Goal: Navigation & Orientation: Find specific page/section

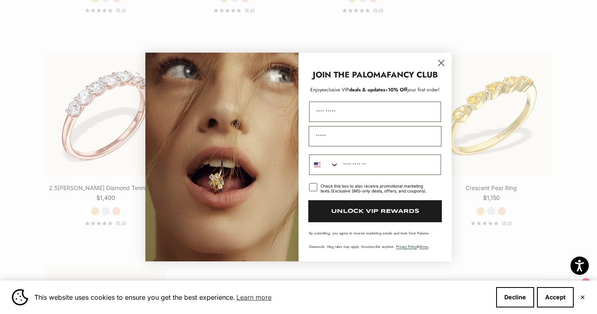
scroll to position [1272, 0]
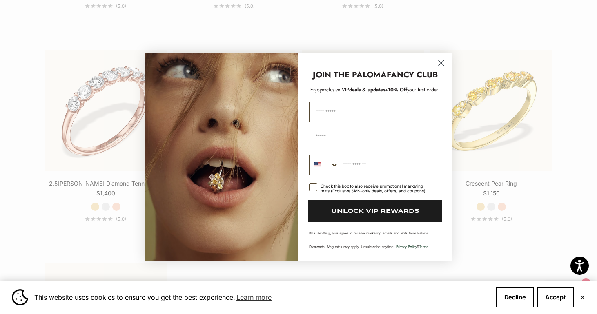
click at [440, 65] on icon "Close dialog" at bounding box center [441, 63] width 6 height 6
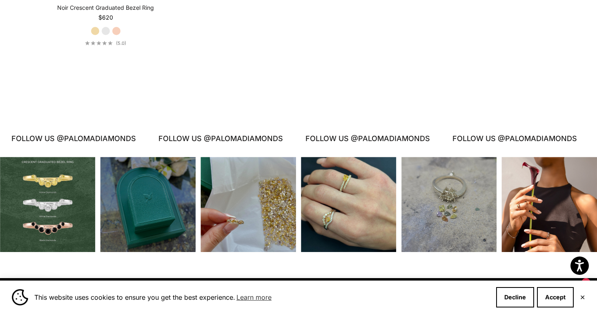
scroll to position [1663, 0]
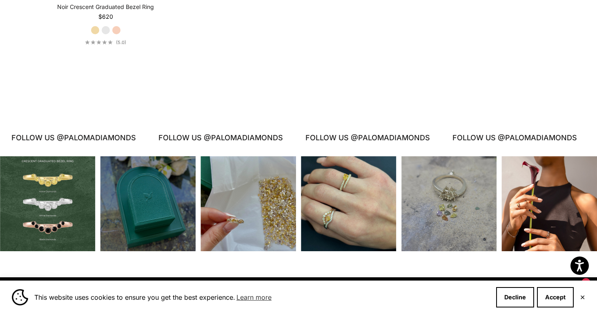
click at [319, 207] on div "Instagram post opens in a popup" at bounding box center [349, 204] width 96 height 96
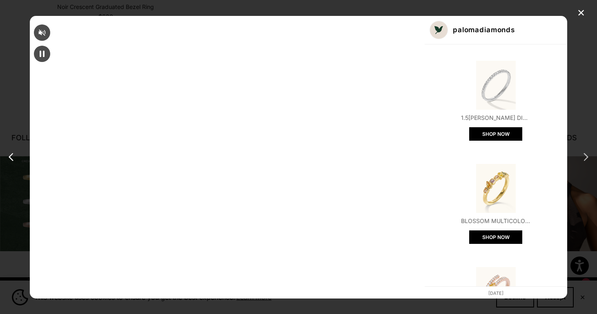
click at [584, 157] on div "next post" at bounding box center [584, 157] width 13 height 13
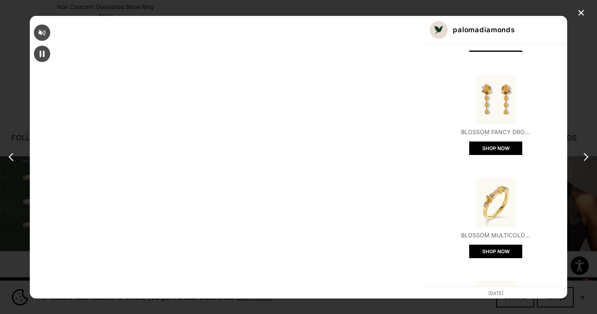
scroll to position [85, 0]
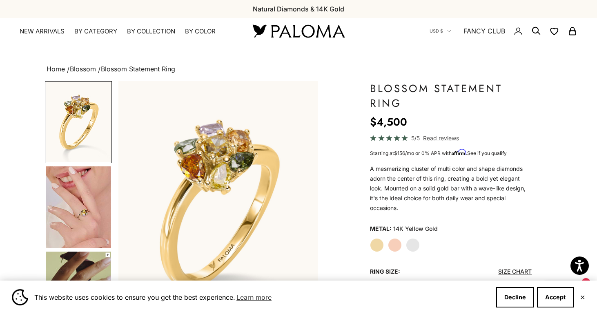
scroll to position [2, 0]
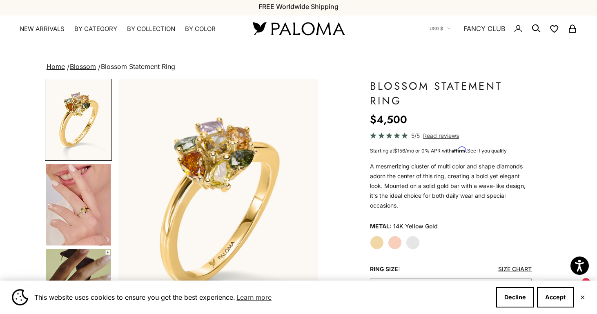
click at [100, 143] on img "Go to item 1" at bounding box center [78, 120] width 65 height 80
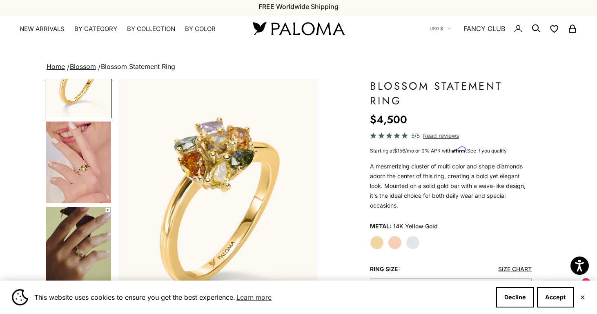
scroll to position [45, 0]
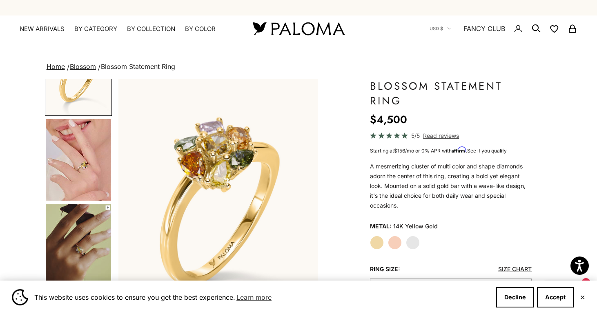
click at [96, 156] on img "Go to item 4" at bounding box center [78, 160] width 65 height 82
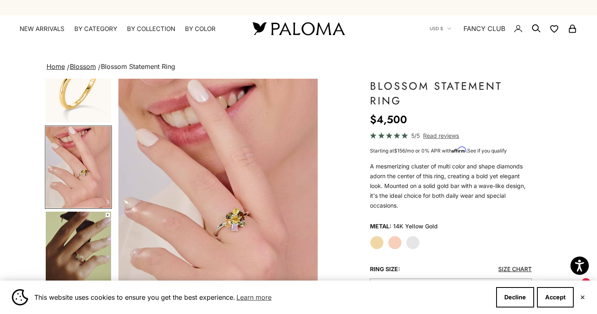
scroll to position [54, 0]
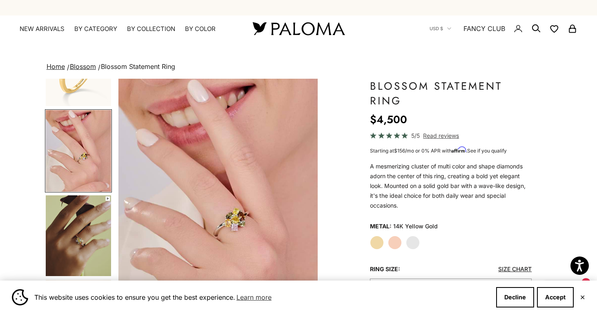
click at [89, 218] on img "Go to item 5" at bounding box center [78, 236] width 65 height 81
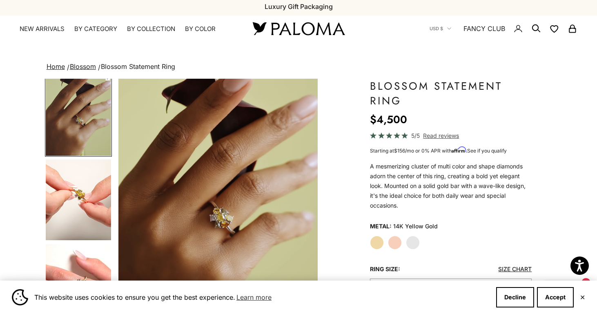
scroll to position [177, 0]
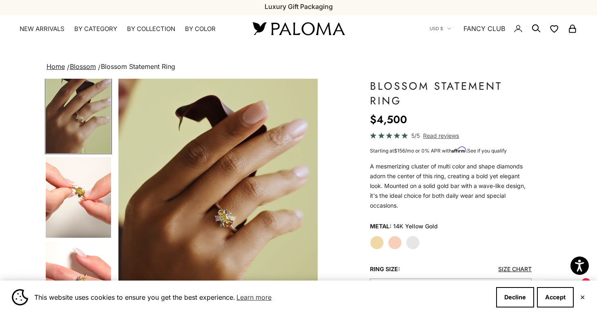
click at [89, 217] on img "Go to item 6" at bounding box center [78, 197] width 65 height 81
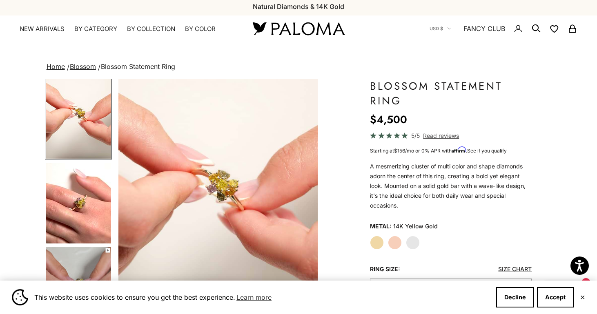
scroll to position [256, 0]
click at [91, 216] on img "Go to item 7" at bounding box center [78, 202] width 65 height 81
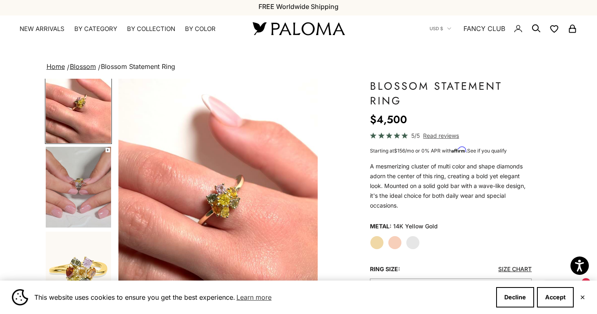
scroll to position [381, 0]
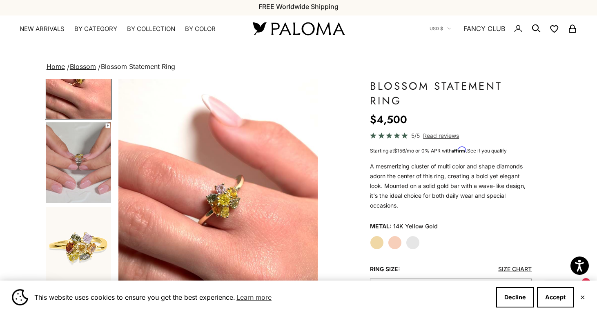
click at [90, 183] on img "Go to item 8" at bounding box center [78, 162] width 65 height 81
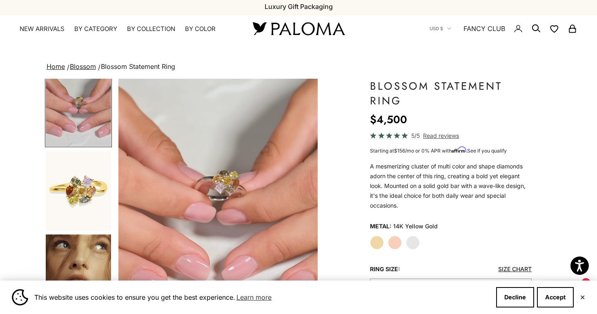
scroll to position [451, 0]
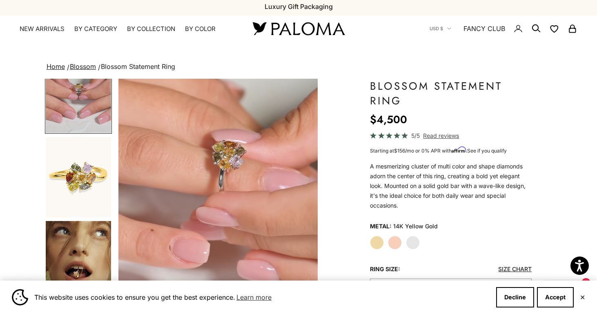
click at [96, 164] on img "Go to item 9" at bounding box center [78, 177] width 65 height 80
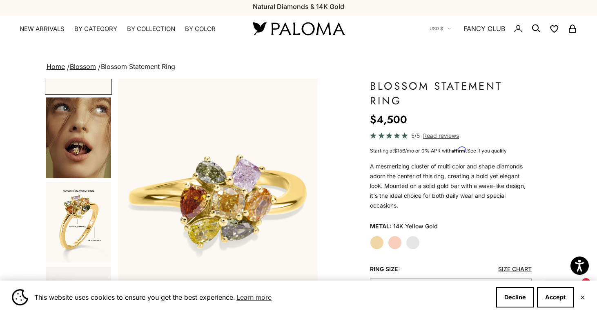
scroll to position [589, 0]
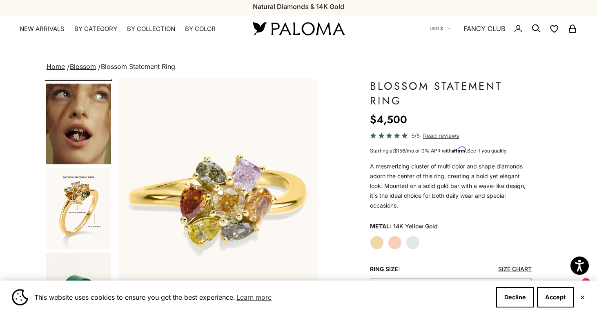
click at [95, 140] on img "Go to item 10" at bounding box center [78, 124] width 65 height 81
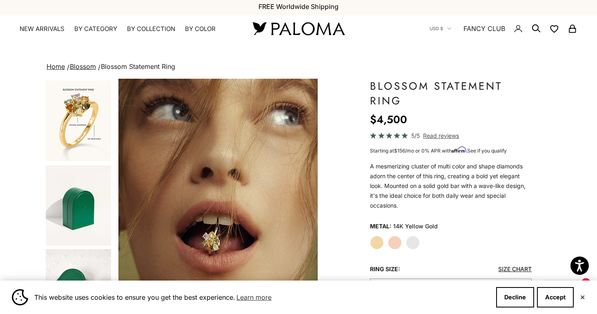
click at [95, 141] on img "Go to item 11" at bounding box center [78, 120] width 65 height 81
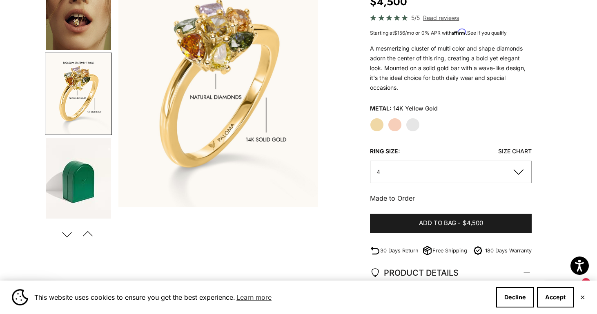
click at [418, 177] on button "4" at bounding box center [451, 172] width 162 height 22
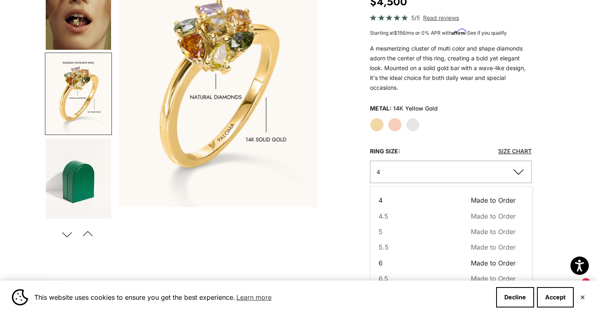
click at [384, 263] on button "6 Made to Order Sold out" at bounding box center [446, 263] width 137 height 11
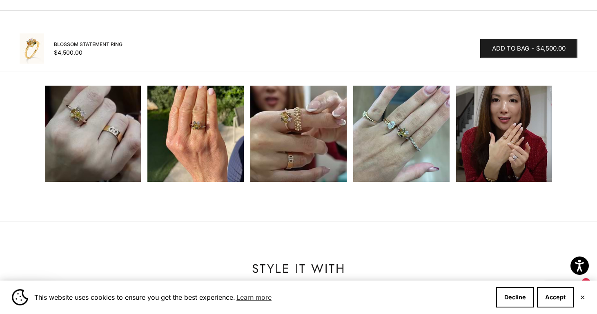
click at [107, 164] on img at bounding box center [93, 134] width 96 height 96
click at [119, 150] on img at bounding box center [93, 134] width 96 height 96
click at [119, 151] on img at bounding box center [93, 134] width 96 height 96
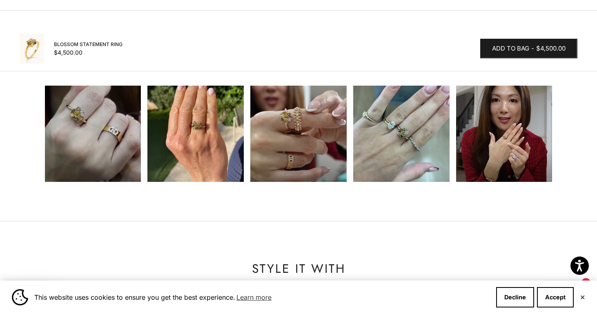
click at [212, 146] on img at bounding box center [195, 134] width 96 height 96
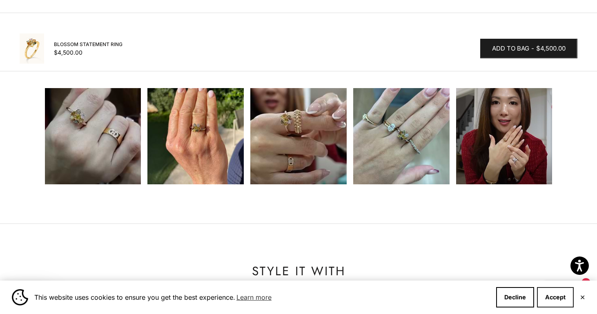
click at [557, 302] on button "Accept" at bounding box center [555, 297] width 37 height 20
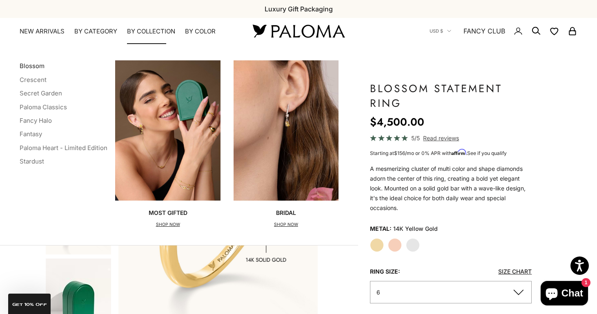
click at [36, 67] on link "Blossom" at bounding box center [32, 66] width 25 height 8
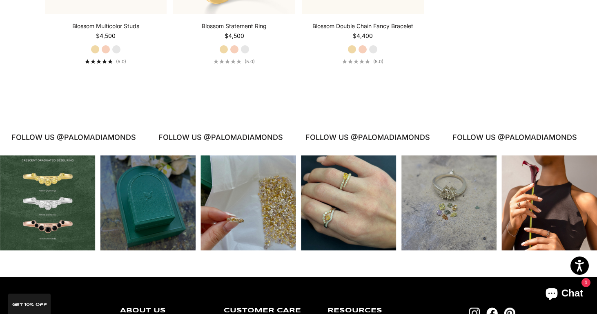
scroll to position [577, 0]
click at [338, 237] on div "Instagram post opens in a popup" at bounding box center [349, 204] width 96 height 96
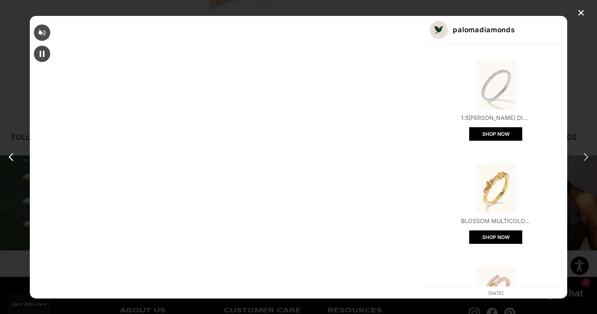
click at [586, 154] on div "next post" at bounding box center [584, 157] width 13 height 13
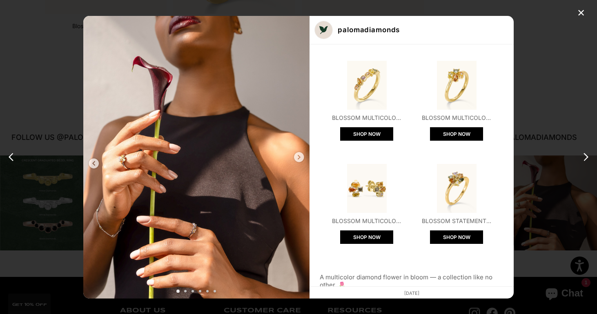
click at [586, 154] on div "next post" at bounding box center [584, 157] width 13 height 13
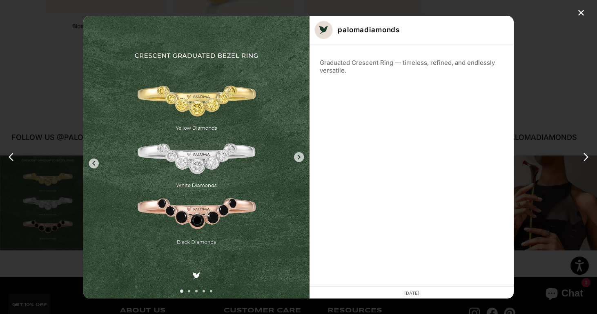
click at [586, 154] on div "next post" at bounding box center [584, 157] width 13 height 13
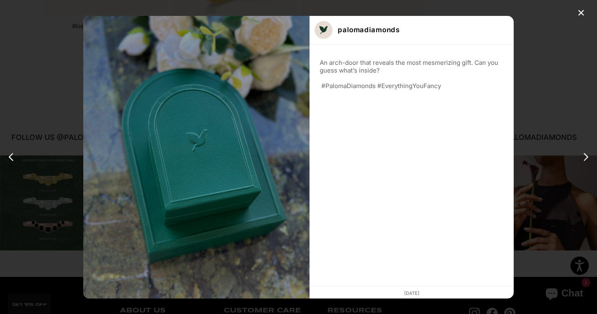
click at [586, 154] on div "next post" at bounding box center [584, 157] width 13 height 13
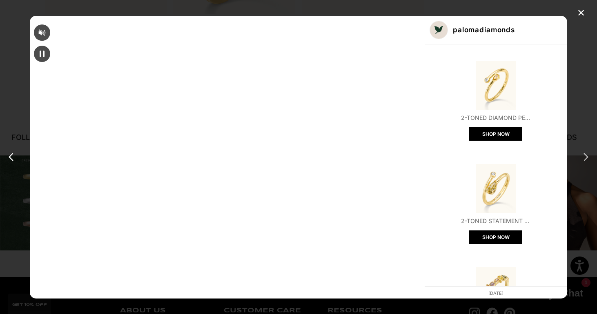
click at [586, 154] on div "next post" at bounding box center [584, 157] width 13 height 13
click at [586, 158] on div "next post" at bounding box center [584, 157] width 13 height 13
click at [584, 156] on div "next post" at bounding box center [584, 157] width 13 height 13
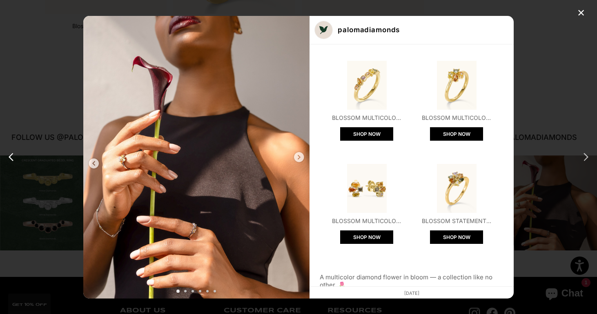
click at [584, 156] on div "next post" at bounding box center [584, 157] width 13 height 13
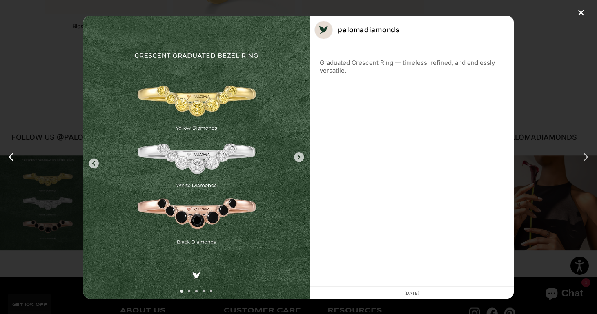
click at [584, 157] on div "next post" at bounding box center [584, 157] width 13 height 13
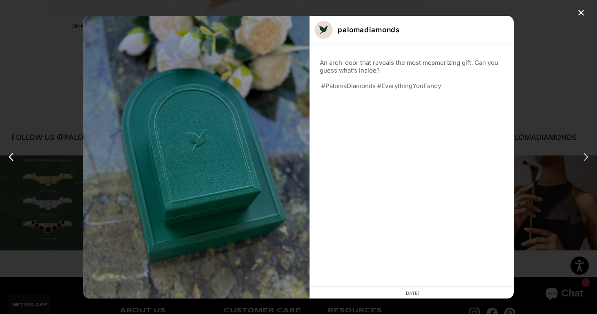
click at [584, 157] on div "next post" at bounding box center [584, 157] width 13 height 13
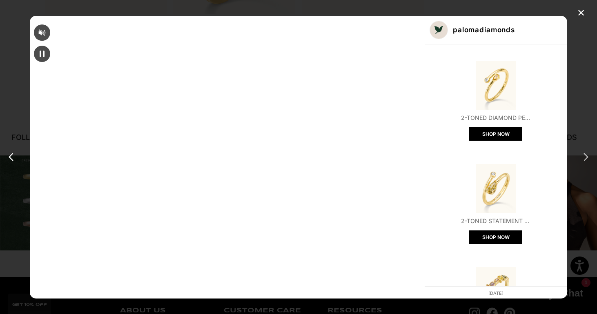
click at [584, 158] on div "next post" at bounding box center [584, 157] width 13 height 13
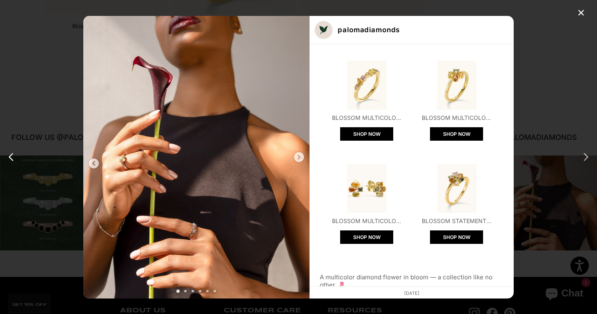
click at [585, 158] on div "next post" at bounding box center [584, 157] width 13 height 13
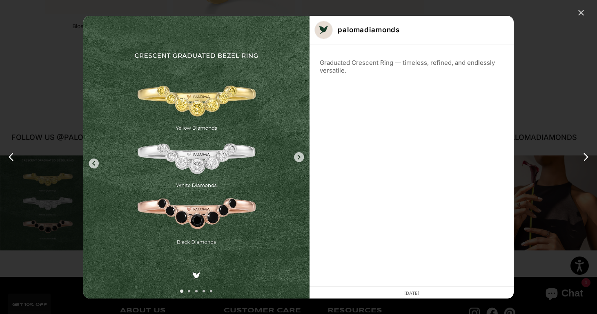
click at [578, 10] on div "✕" at bounding box center [581, 13] width 12 height 12
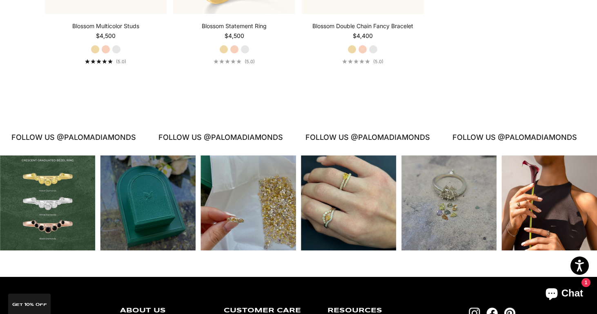
click at [369, 234] on div "Instagram post opens in a popup" at bounding box center [349, 204] width 96 height 96
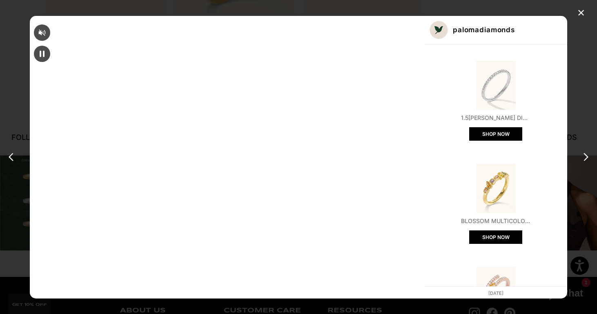
click at [471, 267] on img "Open product" at bounding box center [495, 291] width 49 height 49
click at [583, 17] on div "✕" at bounding box center [581, 13] width 12 height 12
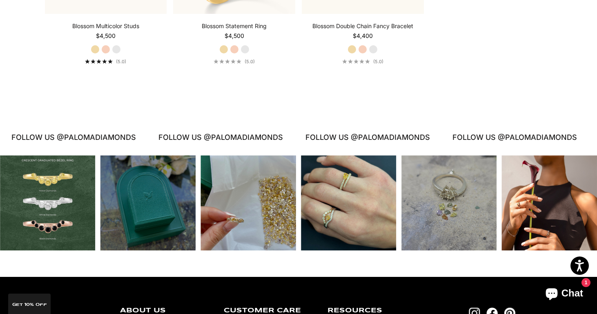
click at [471, 222] on div "Instagram post opens in a popup" at bounding box center [449, 204] width 96 height 96
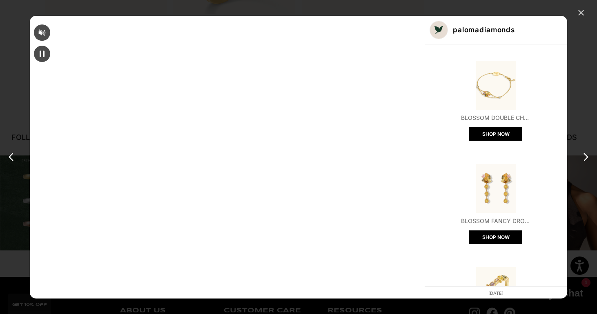
click at [578, 11] on div "✕" at bounding box center [581, 13] width 12 height 12
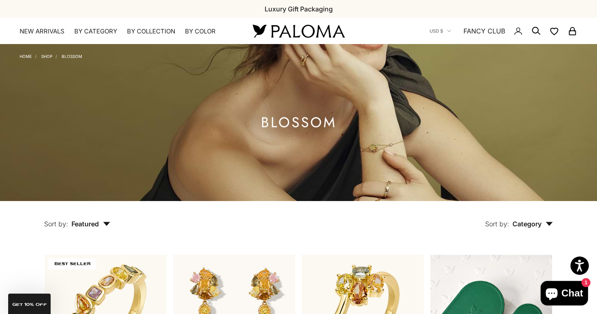
scroll to position [0, 0]
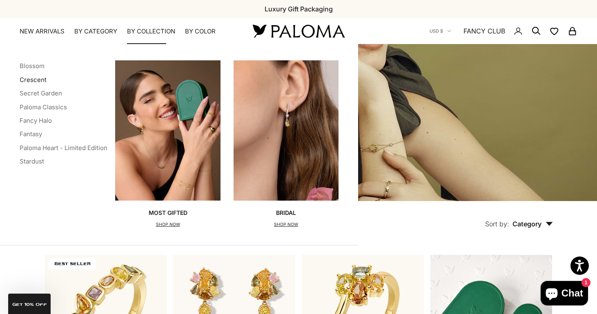
click at [44, 83] on link "Crescent" at bounding box center [33, 80] width 27 height 8
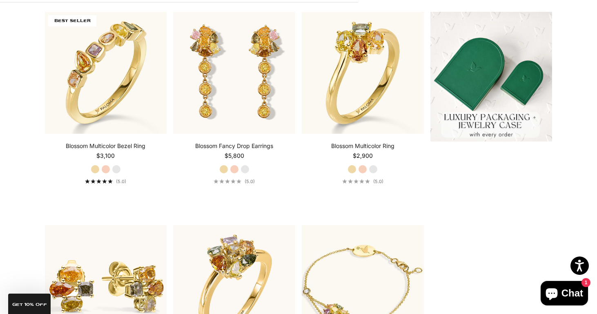
scroll to position [244, 0]
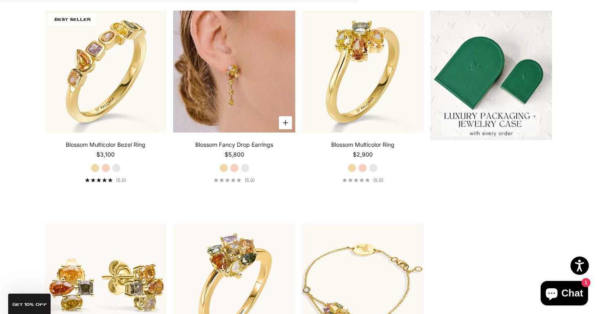
click at [265, 99] on img at bounding box center [234, 72] width 122 height 122
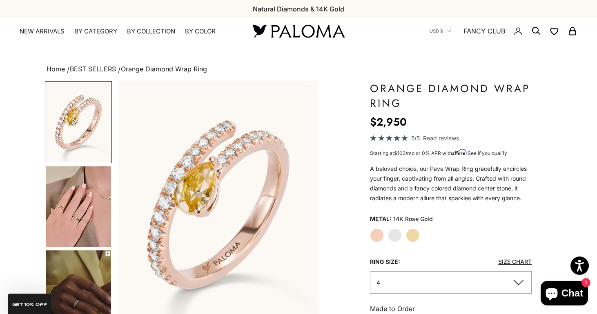
click at [114, 238] on product-gallery "Zoom picture Save Add to wishlist" at bounding box center [181, 222] width 273 height 282
click at [92, 232] on img "Go to item 4" at bounding box center [78, 207] width 65 height 80
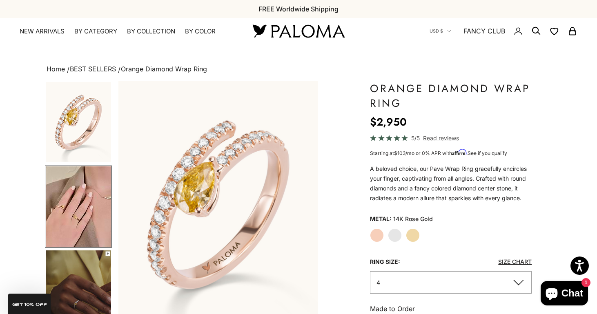
scroll to position [0, 209]
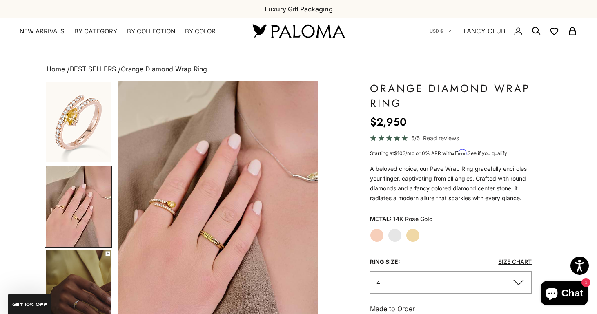
click at [167, 208] on img "Item 4 of 17" at bounding box center [218, 204] width 200 height 247
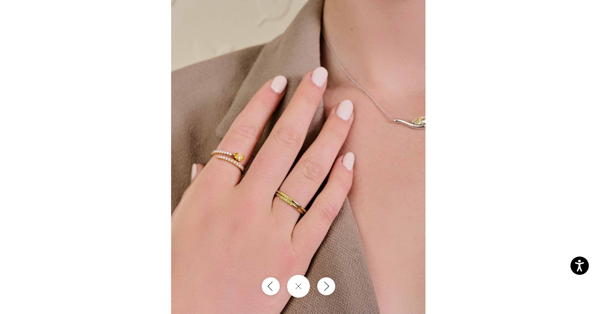
click at [216, 177] on img at bounding box center [298, 157] width 254 height 314
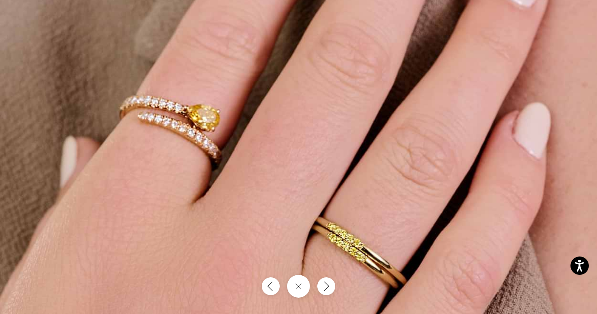
click at [218, 177] on img at bounding box center [381, 117] width 763 height 943
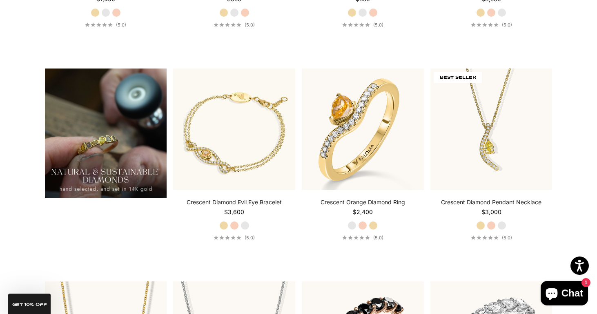
scroll to position [614, 0]
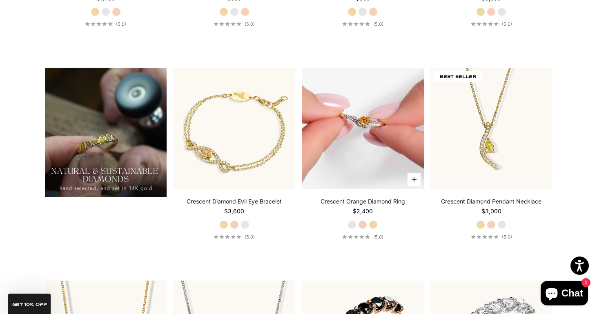
click at [413, 184] on button "Choose options" at bounding box center [413, 179] width 13 height 13
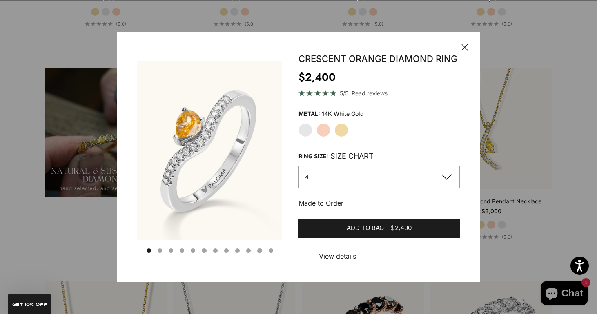
click at [413, 179] on button "4" at bounding box center [378, 177] width 161 height 22
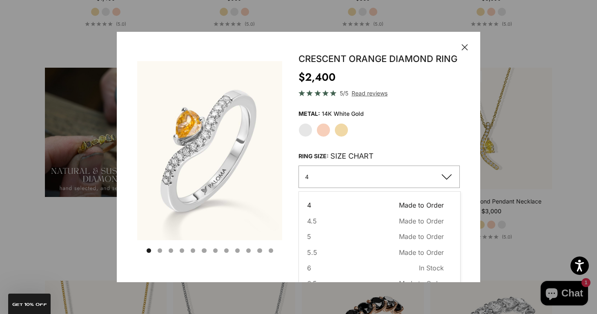
click at [345, 127] on label "Yellow Gold" at bounding box center [341, 130] width 14 height 14
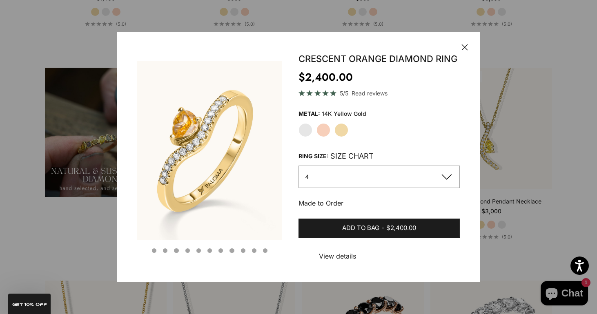
click at [167, 250] on button "Go to item 4" at bounding box center [165, 251] width 4 height 4
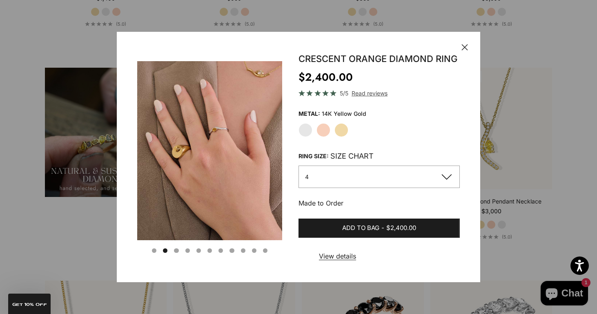
click at [176, 250] on button "Go to item 5" at bounding box center [176, 251] width 4 height 4
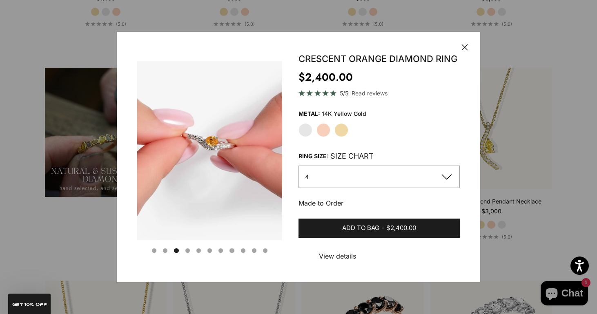
click at [185, 250] on button "Go to item 6" at bounding box center [187, 251] width 4 height 4
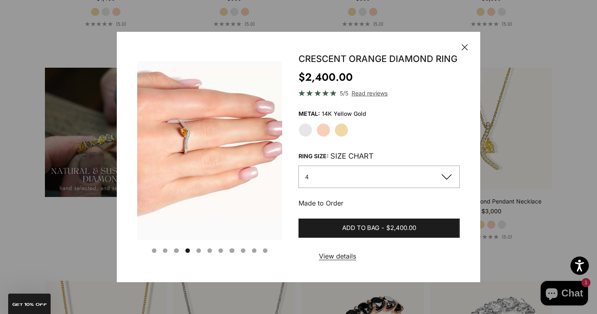
click at [462, 45] on icon "button" at bounding box center [465, 47] width 6 height 6
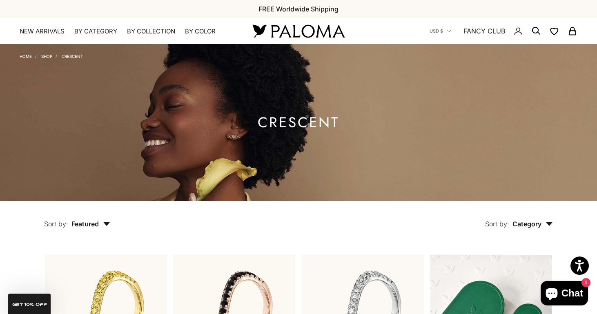
scroll to position [0, 0]
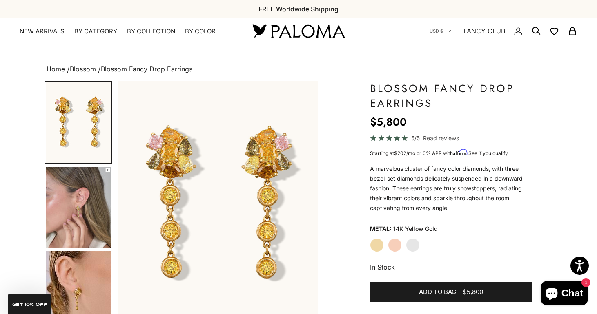
click at [82, 230] on img "Go to item 4" at bounding box center [78, 207] width 65 height 81
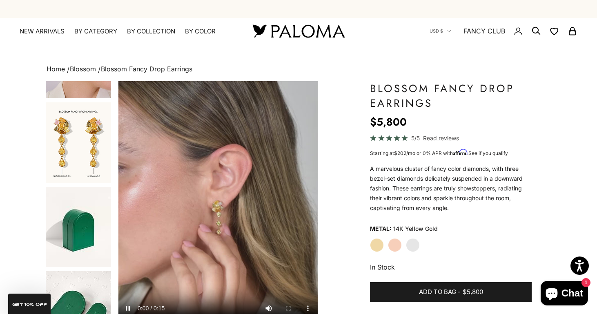
scroll to position [343, 0]
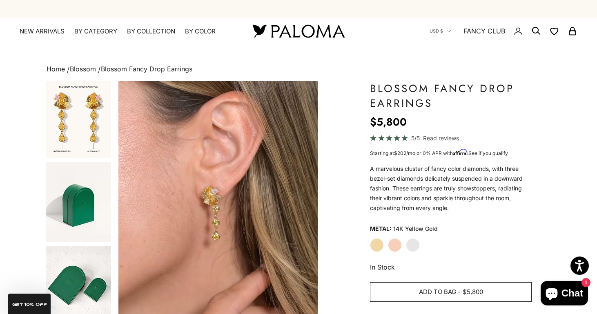
click at [486, 286] on button "Add to bag - $5,800" at bounding box center [451, 292] width 162 height 20
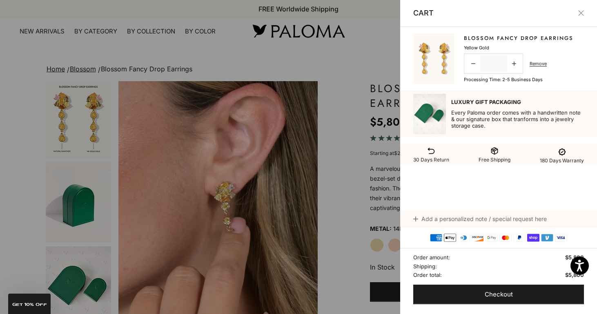
click at [417, 221] on icon at bounding box center [415, 219] width 5 height 5
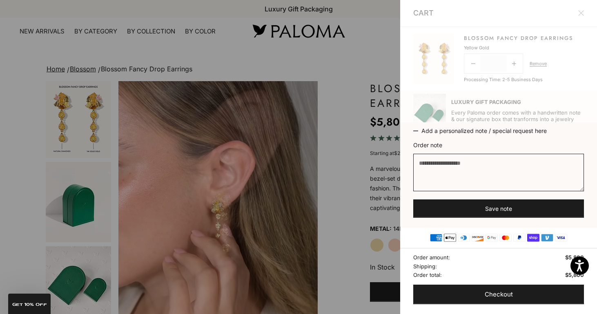
click at [456, 157] on textarea "Order note" at bounding box center [498, 173] width 171 height 38
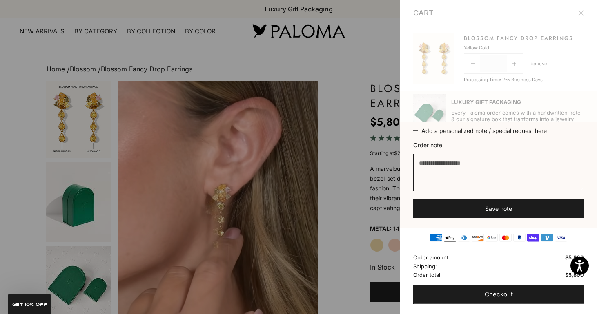
click at [509, 107] on div "Cart Blossom Fancy Drop Earrings Sale price $5,800 Yellow Gold Decrease quantit…" at bounding box center [498, 157] width 197 height 314
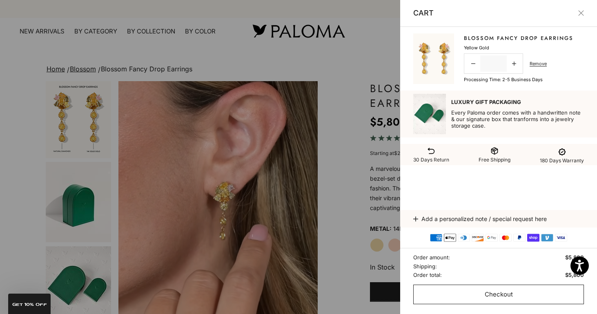
click at [504, 300] on span "Checkout" at bounding box center [499, 295] width 28 height 10
